Goal: Complete application form

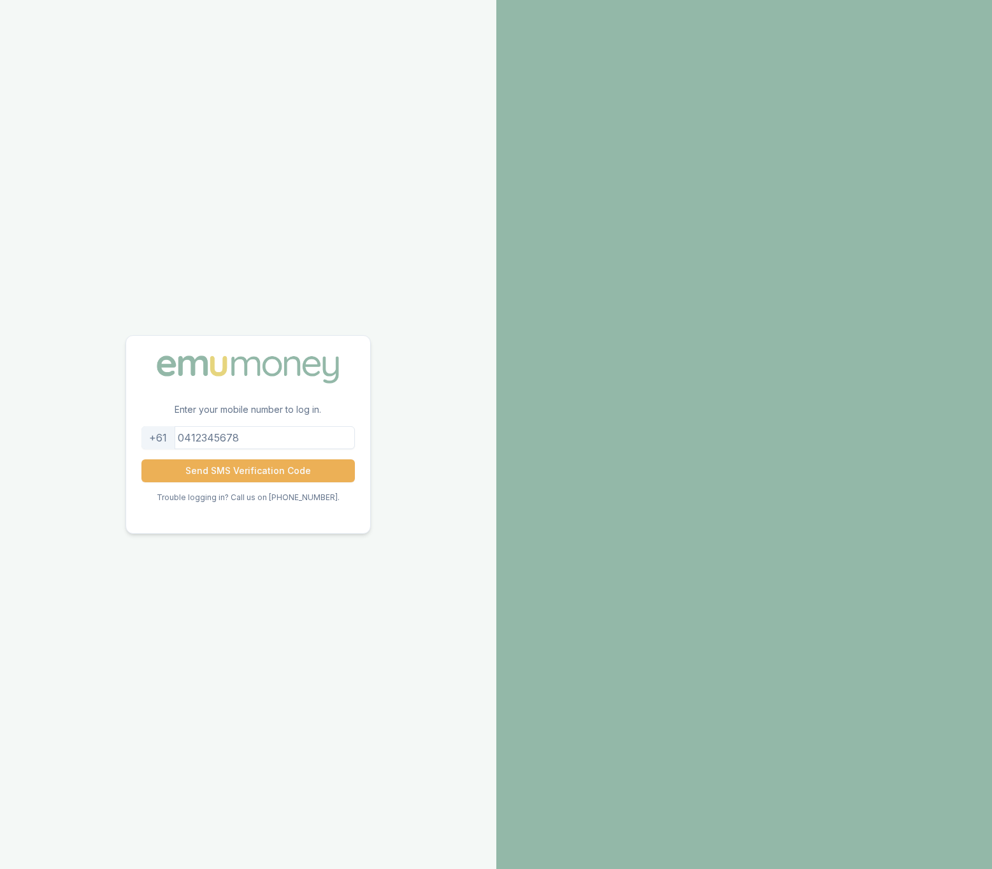
click at [229, 437] on input "tel" at bounding box center [248, 437] width 214 height 23
type input "0422443300"
click at [257, 474] on button "Send SMS Verification Code" at bounding box center [248, 471] width 214 height 23
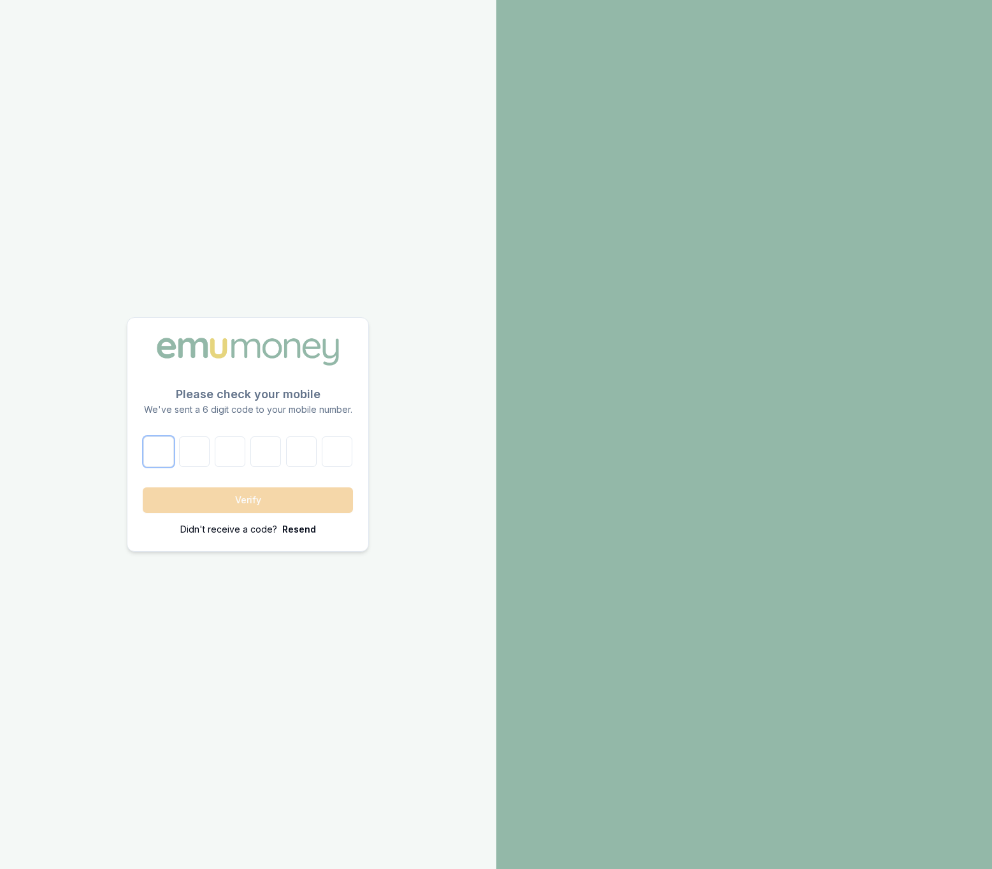
click at [173, 460] on input "number" at bounding box center [158, 452] width 31 height 31
type input "1"
type input "8"
type input "1"
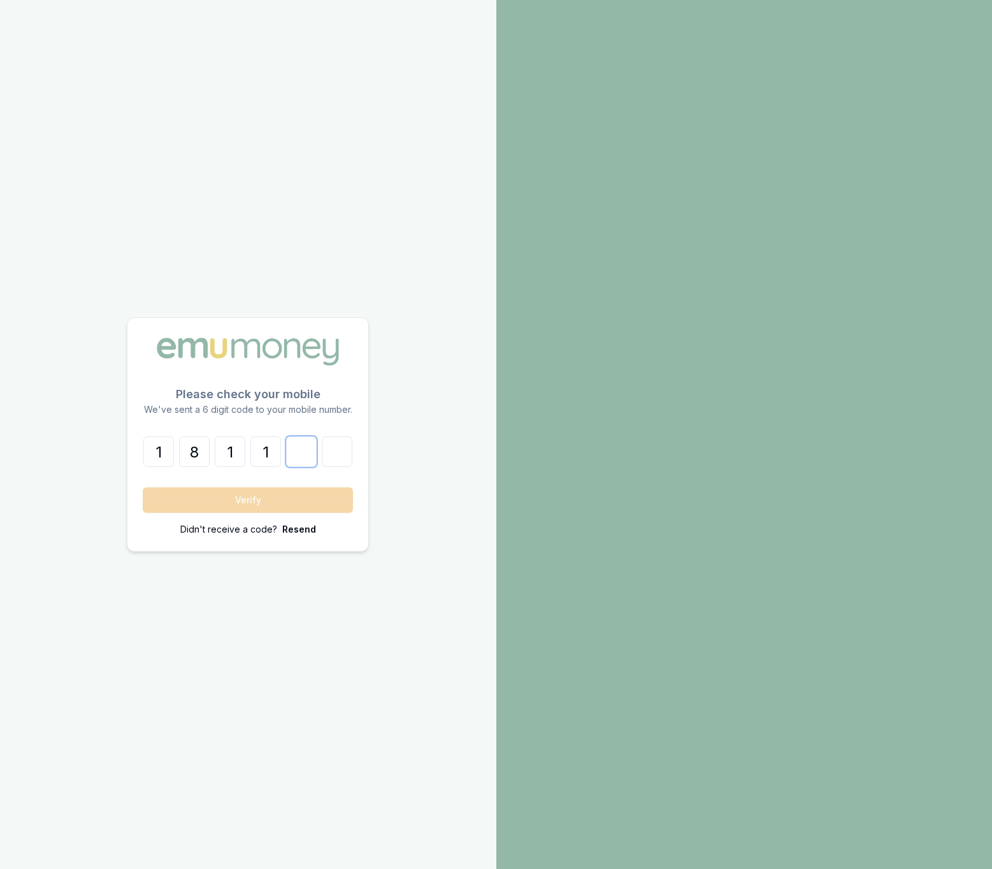
type input "4"
type input "0"
click at [236, 496] on button "Verify" at bounding box center [248, 500] width 210 height 25
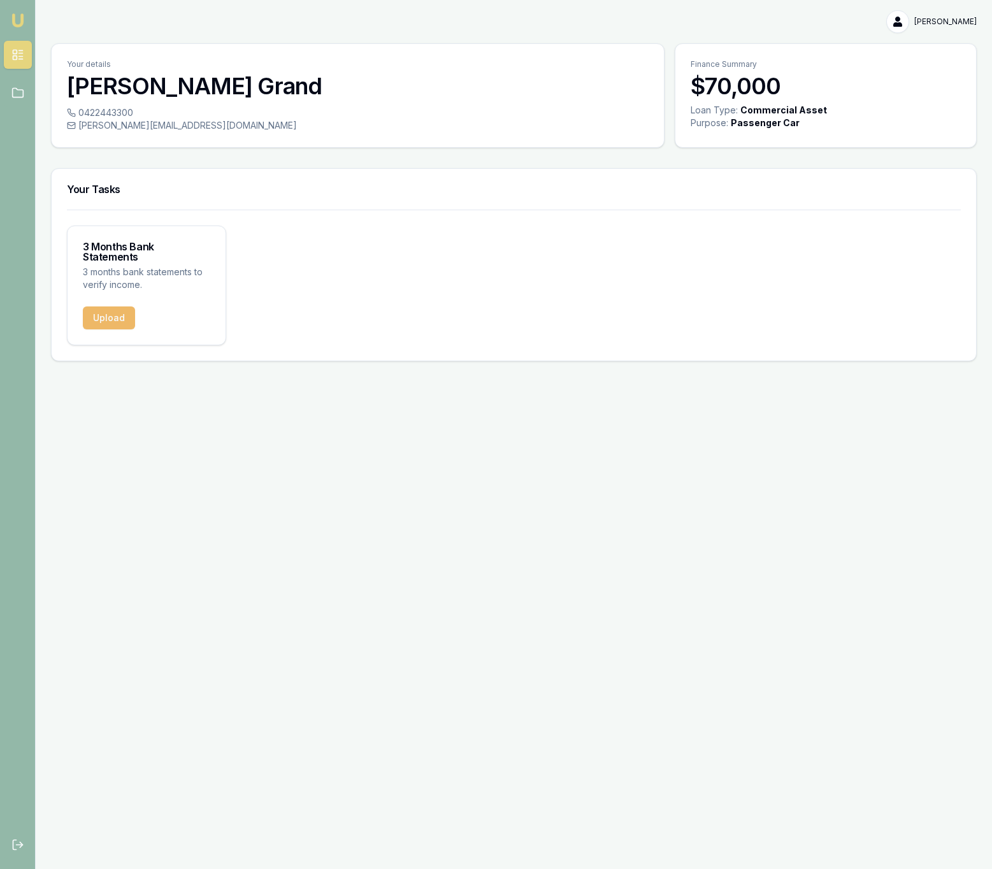
click at [113, 308] on button "Upload" at bounding box center [109, 318] width 52 height 23
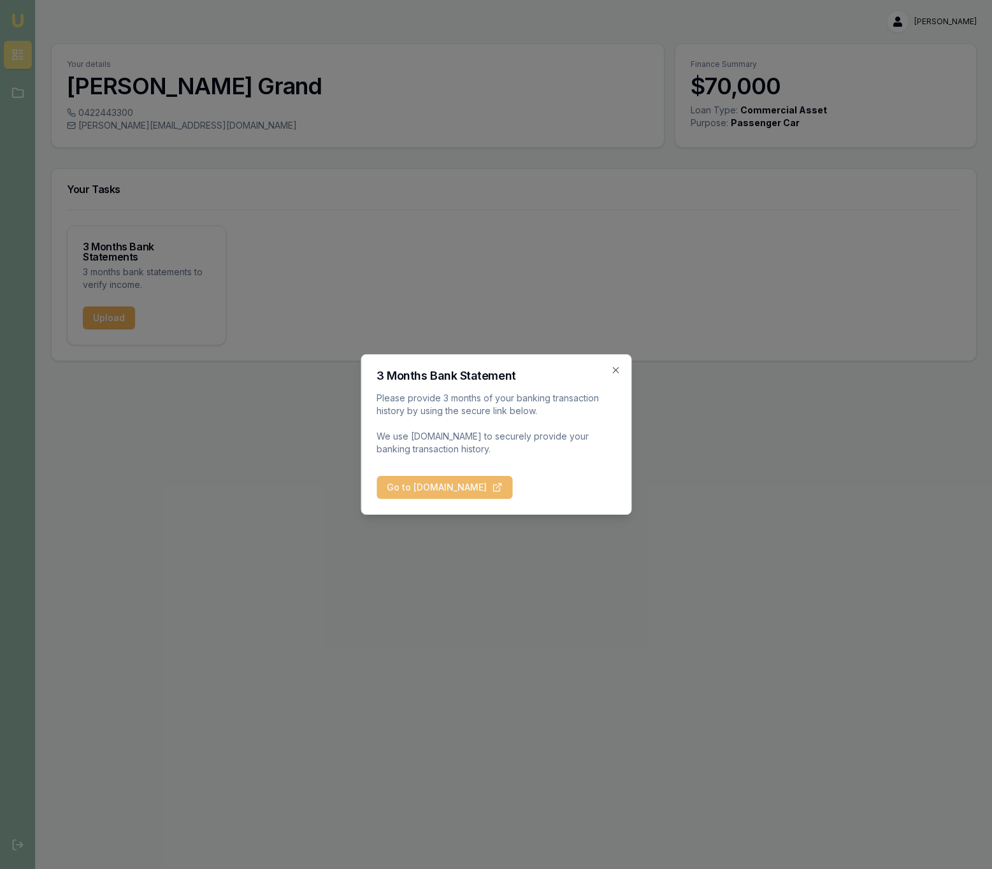
click at [467, 491] on button "Go to [DOMAIN_NAME]" at bounding box center [445, 487] width 136 height 23
